Goal: Information Seeking & Learning: Learn about a topic

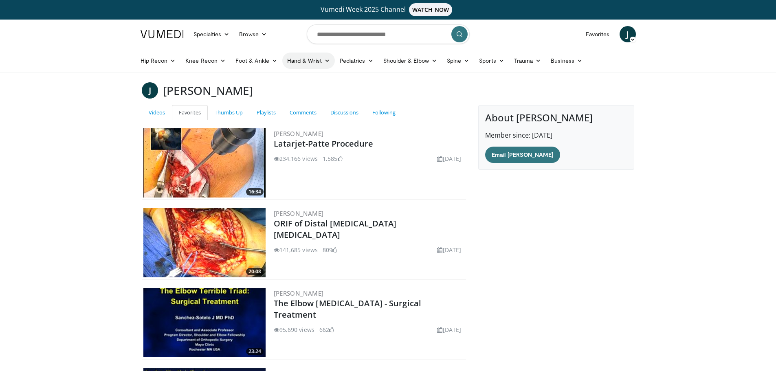
click at [321, 62] on link "Hand & Wrist" at bounding box center [308, 61] width 53 height 16
click at [300, 92] on link "Wrist" at bounding box center [331, 92] width 97 height 13
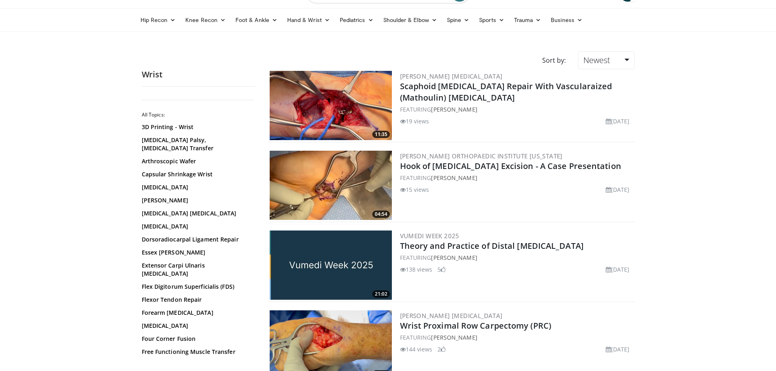
scroll to position [41, 0]
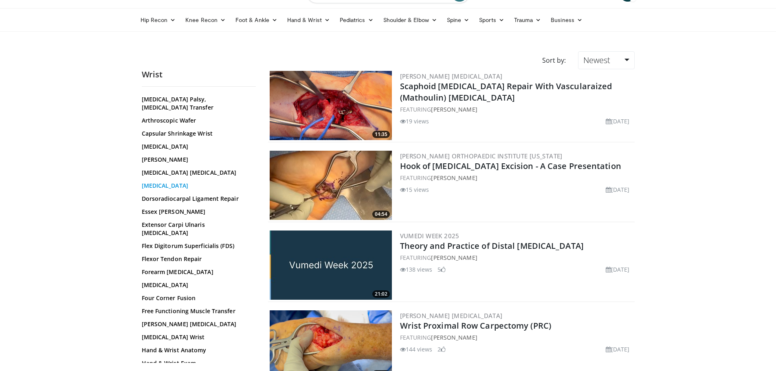
click at [183, 189] on link "Distal Radius Fracture" at bounding box center [197, 186] width 110 height 8
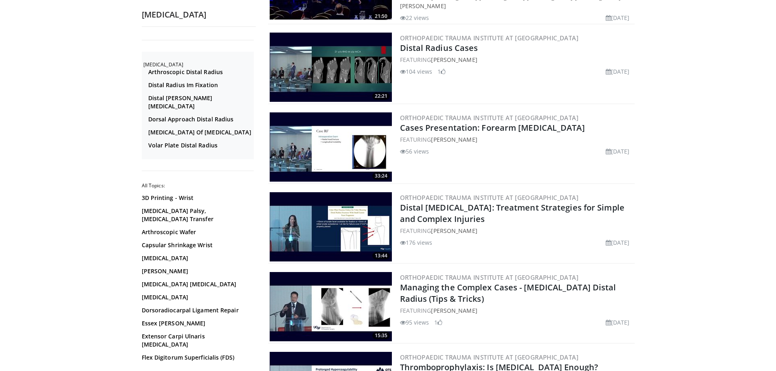
scroll to position [652, 0]
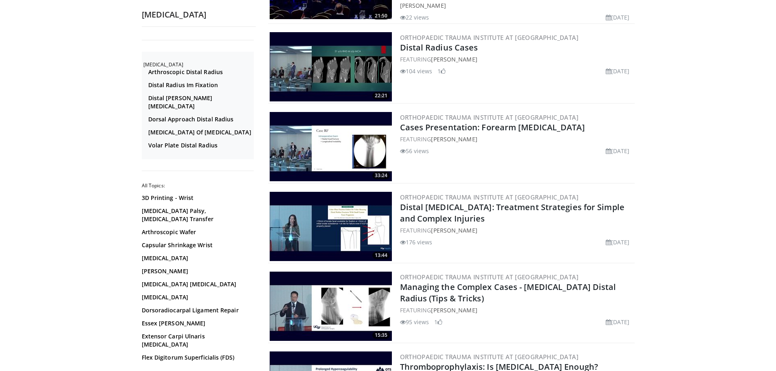
click at [332, 202] on img at bounding box center [331, 226] width 122 height 69
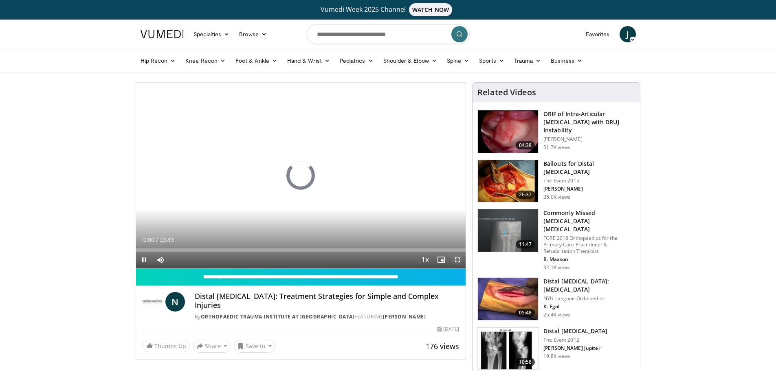
click at [459, 260] on span "Video Player" at bounding box center [457, 260] width 16 height 16
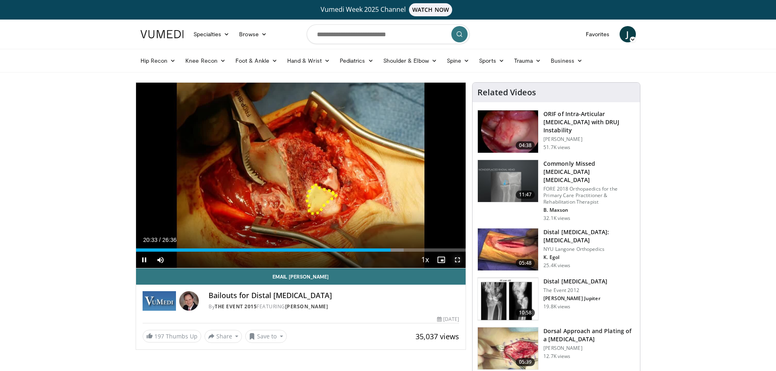
click at [460, 259] on span "Video Player" at bounding box center [457, 260] width 16 height 16
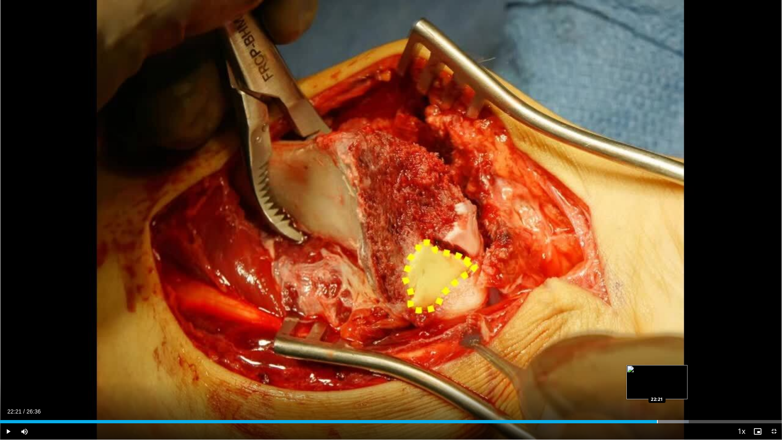
click at [657, 371] on div "Loaded : 88.05% 22:21 22:21" at bounding box center [391, 421] width 782 height 3
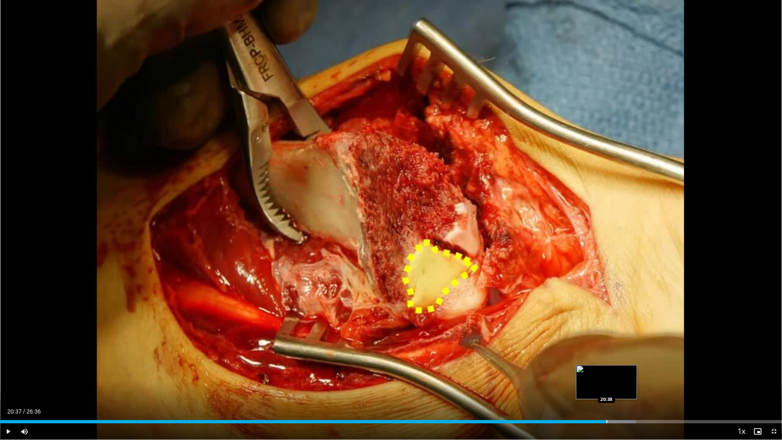
drag, startPoint x: 657, startPoint y: 423, endPoint x: 606, endPoint y: 421, distance: 51.0
click at [606, 371] on div "Loaded : 81.29% 20:37 20:38" at bounding box center [391, 421] width 782 height 3
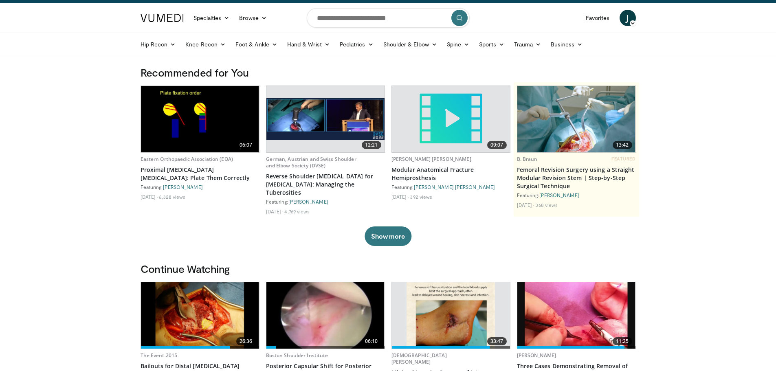
scroll to position [11, 0]
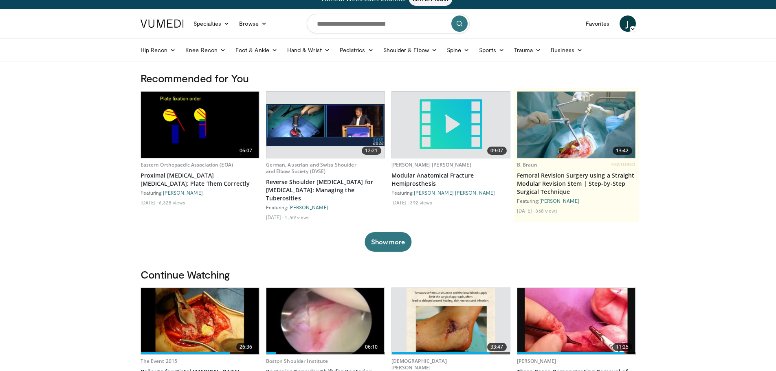
click at [457, 40] on ul "Hip Recon Hip [MEDICAL_DATA] Revision Hip [MEDICAL_DATA] Hip Preservation Knee …" at bounding box center [388, 50] width 505 height 23
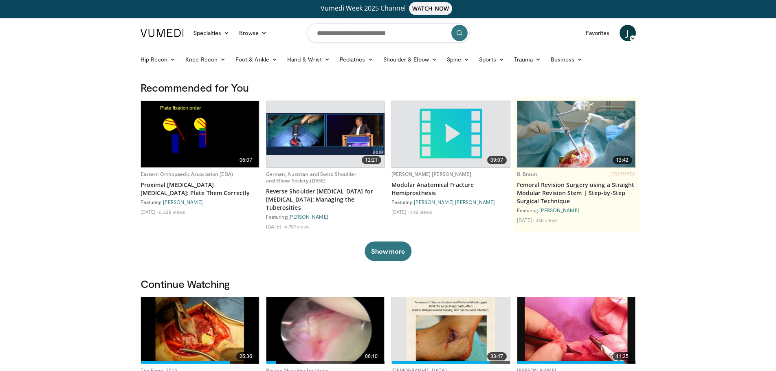
scroll to position [0, 0]
